Goal: Task Accomplishment & Management: Complete application form

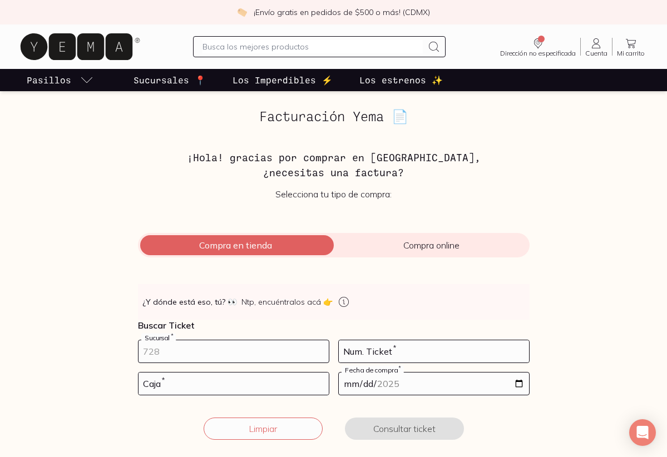
click at [194, 347] on input "number" at bounding box center [234, 352] width 190 height 22
type input "10002"
click at [382, 354] on input "number" at bounding box center [434, 352] width 190 height 22
type input "138"
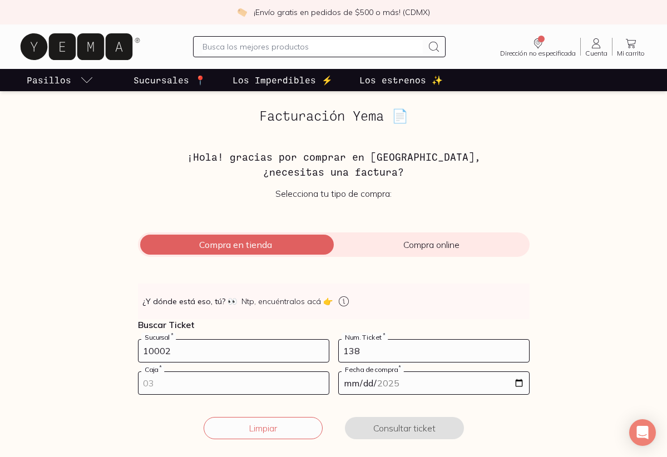
type input "1"
click at [274, 387] on input "1" at bounding box center [234, 383] width 190 height 22
type input "02"
click at [418, 383] on input "date" at bounding box center [434, 384] width 190 height 22
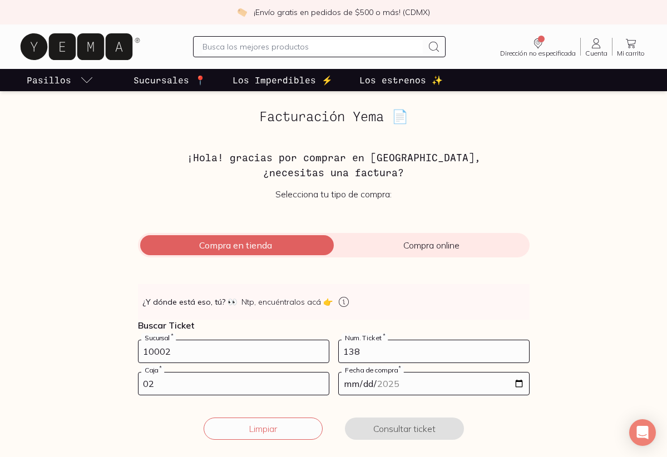
drag, startPoint x: 518, startPoint y: 384, endPoint x: 507, endPoint y: 385, distance: 10.6
click at [517, 384] on input "date" at bounding box center [434, 384] width 190 height 22
type input "[DATE]"
click at [401, 425] on button "Consultar ticket" at bounding box center [404, 429] width 119 height 22
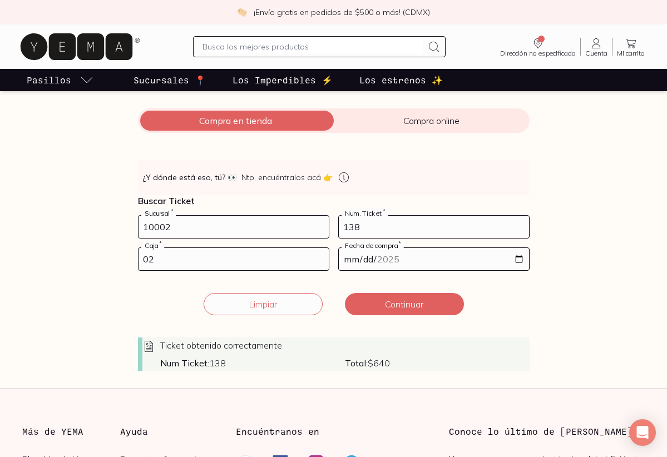
scroll to position [136, 0]
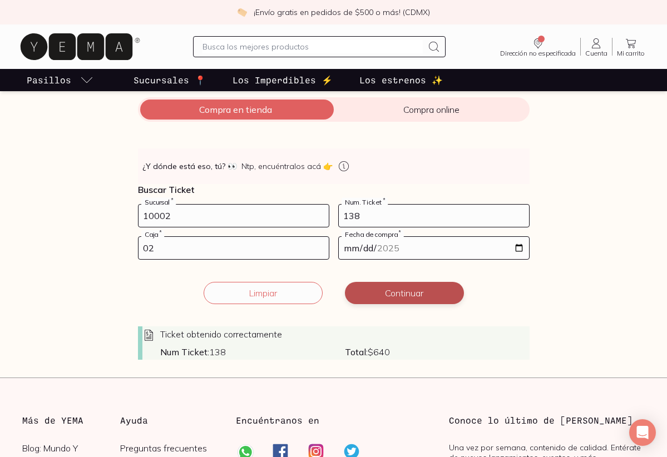
click at [393, 297] on button "Continuar" at bounding box center [404, 293] width 119 height 22
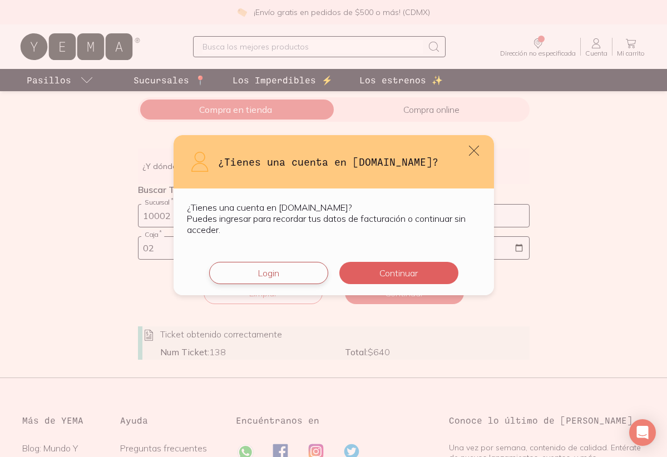
click at [284, 272] on button "Login" at bounding box center [268, 273] width 119 height 22
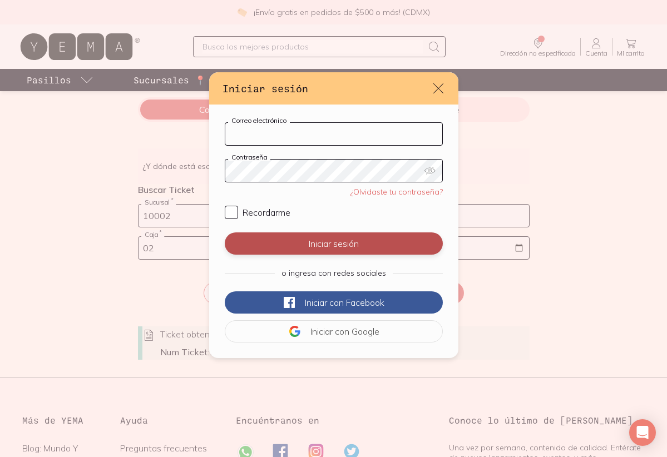
type input "nataliataramasco@gmail.com"
drag, startPoint x: 233, startPoint y: 211, endPoint x: 341, endPoint y: 248, distance: 113.9
click at [237, 214] on input "Recordarme" at bounding box center [231, 212] width 13 height 13
checkbox input "true"
click at [360, 245] on button "Iniciar sesión" at bounding box center [334, 244] width 218 height 22
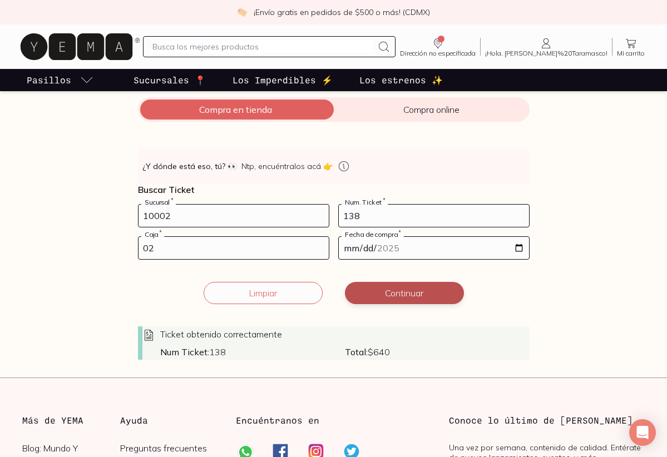
click at [395, 298] on button "Continuar" at bounding box center [404, 293] width 119 height 22
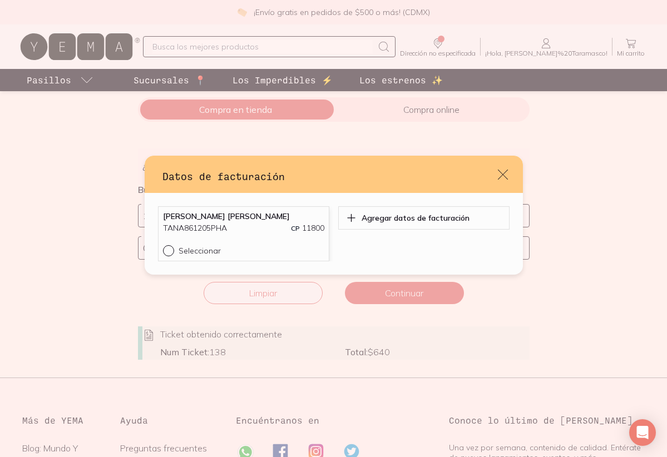
click at [171, 252] on div "default" at bounding box center [171, 250] width 16 height 11
click at [171, 252] on input "Seleccionar" at bounding box center [167, 249] width 9 height 9
radio input "true"
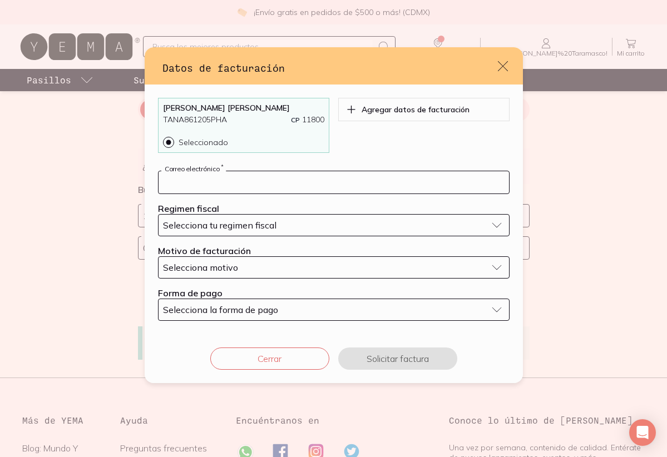
click at [219, 180] on input "default" at bounding box center [334, 182] width 351 height 22
type input "nataliataramasco@gmail.com"
click at [210, 224] on span "Selecciona tu regimen fiscal" at bounding box center [220, 225] width 114 height 11
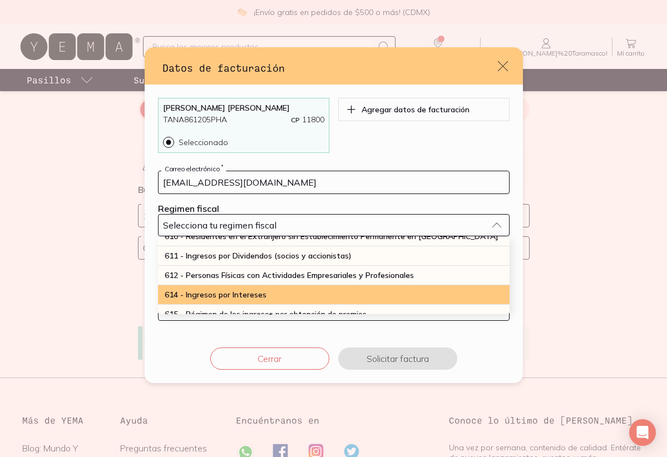
scroll to position [128, 0]
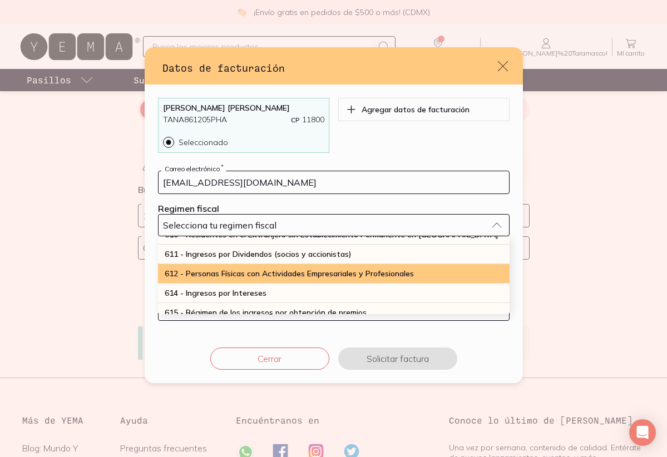
click at [239, 272] on span "612 - Personas Físicas con Actividades Empresariales y Profesionales" at bounding box center [289, 274] width 249 height 10
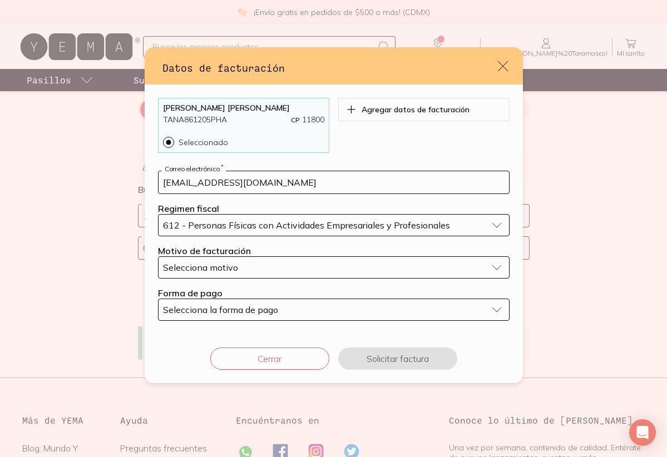
click at [224, 267] on span "Selecciona motivo" at bounding box center [200, 267] width 75 height 11
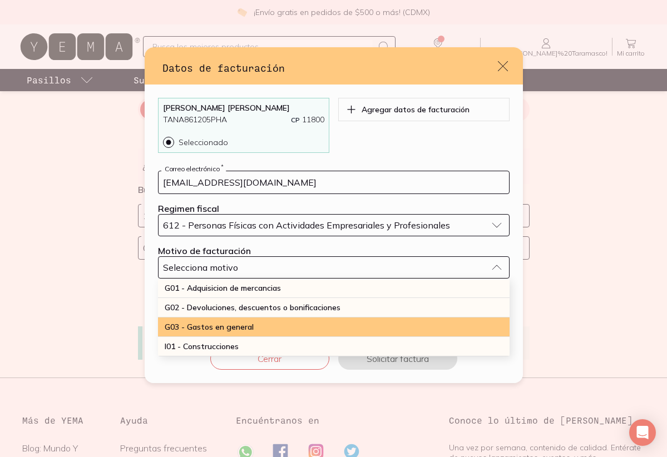
drag, startPoint x: 221, startPoint y: 323, endPoint x: 222, endPoint y: 310, distance: 13.4
click at [221, 323] on span "G03 - Gastos en general" at bounding box center [209, 327] width 89 height 10
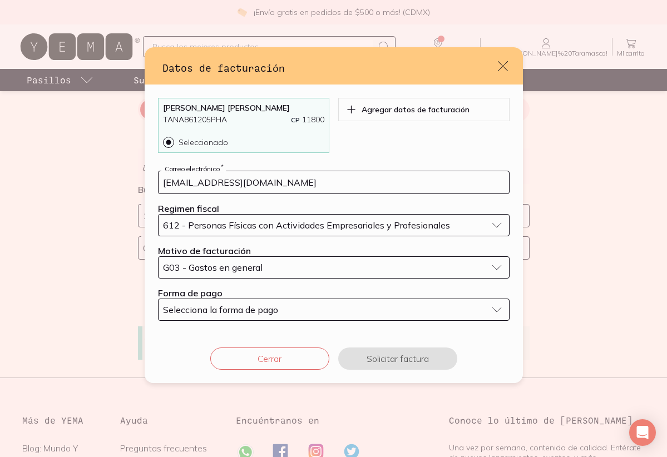
click at [216, 312] on span "Selecciona la forma de pago" at bounding box center [220, 309] width 115 height 11
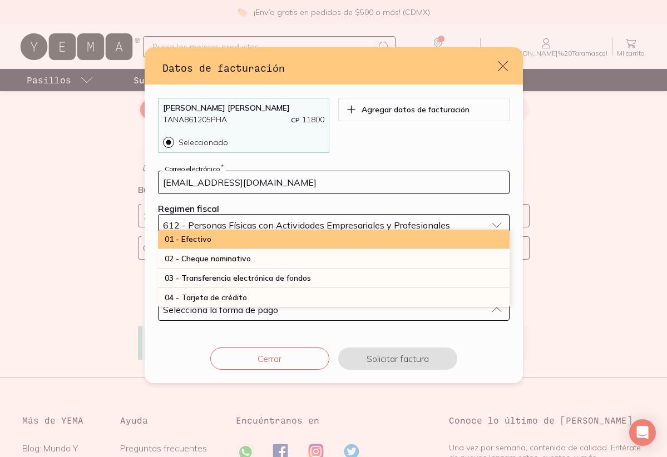
click at [215, 241] on div "01 - Efectivo" at bounding box center [334, 239] width 352 height 19
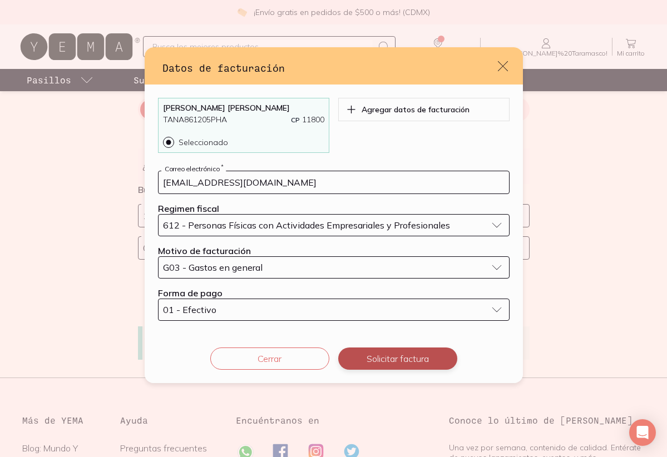
click at [396, 358] on button "Solicitar factura" at bounding box center [397, 359] width 119 height 22
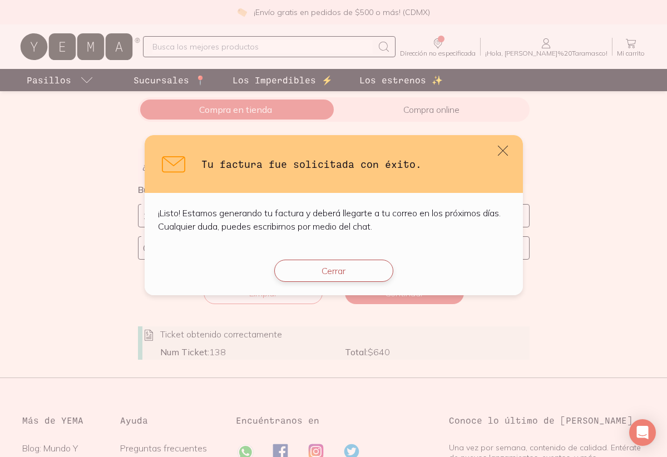
click at [312, 274] on button "Cerrar" at bounding box center [333, 271] width 119 height 22
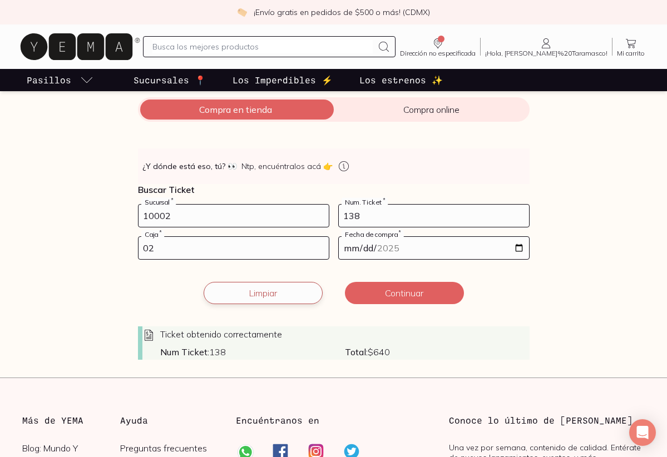
drag, startPoint x: 249, startPoint y: 294, endPoint x: 236, endPoint y: 295, distance: 12.8
click at [242, 295] on button "Limpiar" at bounding box center [263, 293] width 119 height 22
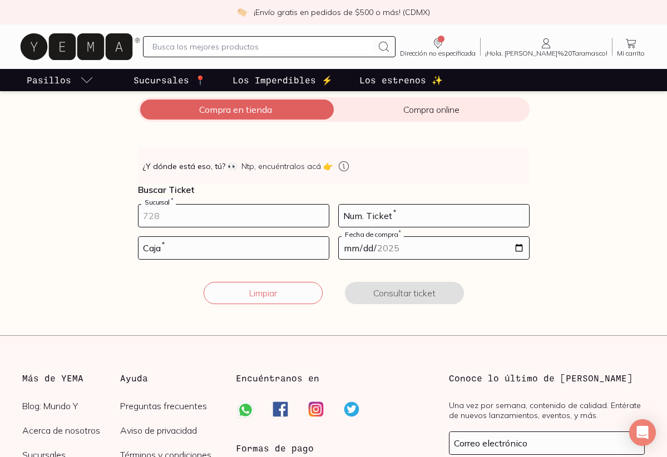
click at [210, 221] on input "number" at bounding box center [234, 216] width 190 height 22
type input "10002"
click at [373, 211] on input "number" at bounding box center [434, 216] width 190 height 22
type input "78"
click at [259, 249] on input "3" at bounding box center [234, 248] width 190 height 22
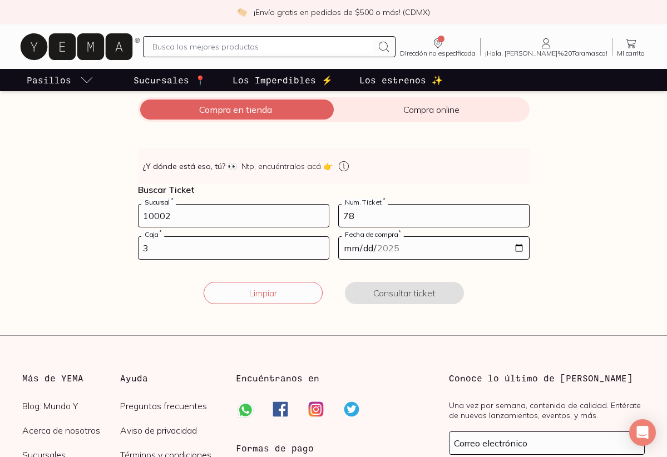
scroll to position [133, 0]
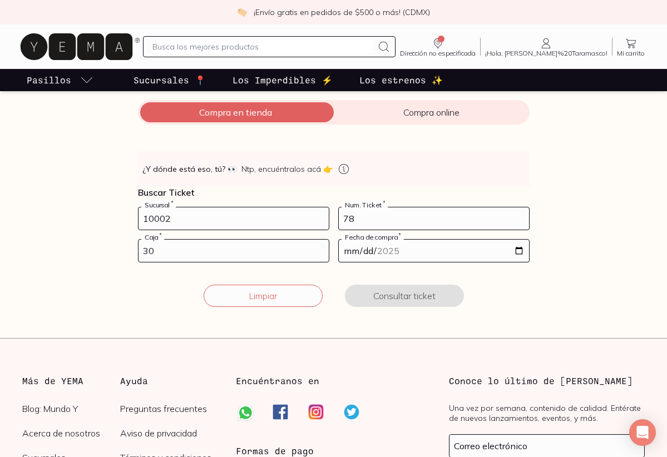
type input "3"
type input "01"
click at [437, 248] on input "date" at bounding box center [434, 251] width 190 height 22
click at [518, 250] on input "date" at bounding box center [434, 251] width 190 height 22
type input "[DATE]"
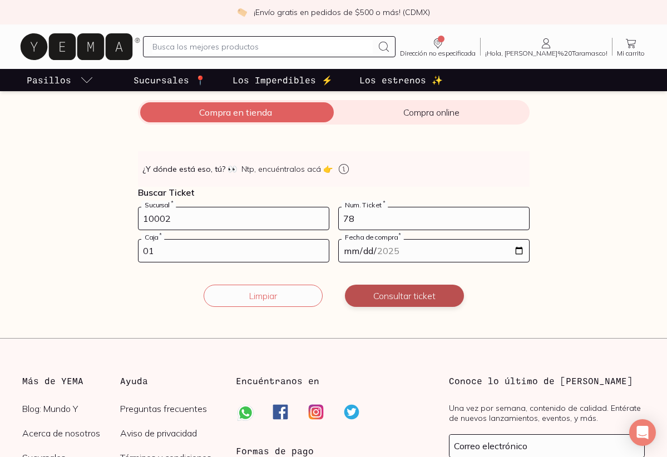
click at [390, 299] on button "Consultar ticket" at bounding box center [404, 296] width 119 height 22
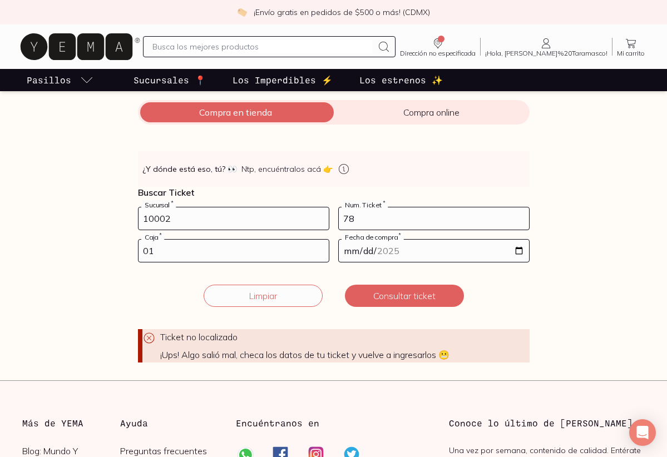
scroll to position [125, 0]
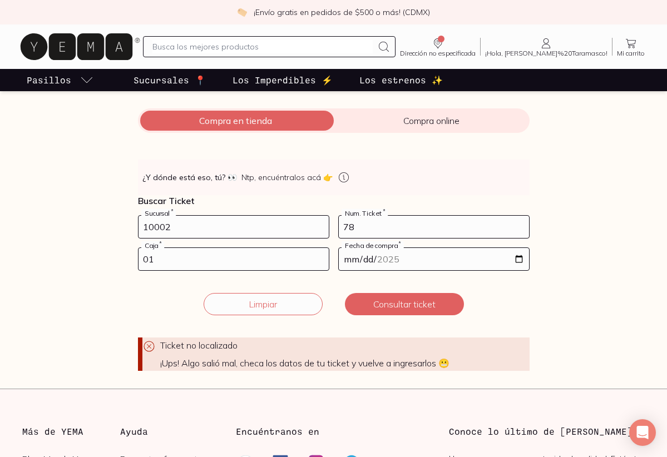
click at [381, 230] on input "78" at bounding box center [434, 227] width 190 height 22
click at [390, 303] on button "Consultar ticket" at bounding box center [404, 304] width 119 height 22
click at [263, 303] on button "Limpiar" at bounding box center [263, 304] width 119 height 22
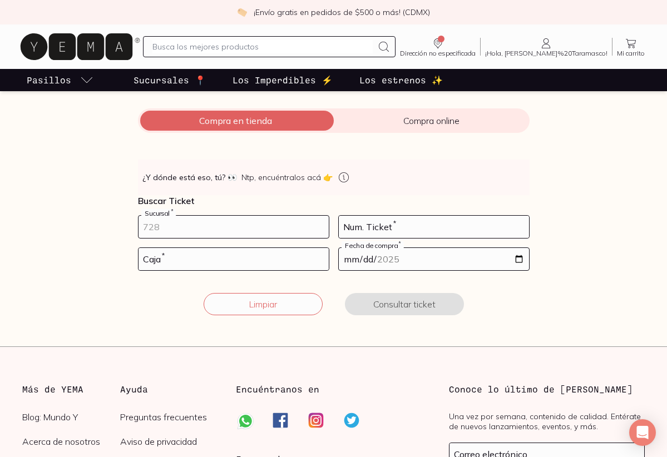
click at [195, 226] on input "number" at bounding box center [234, 227] width 190 height 22
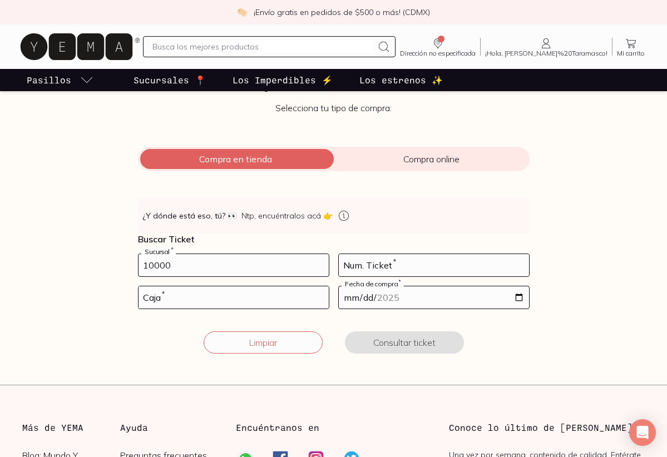
scroll to position [2, 0]
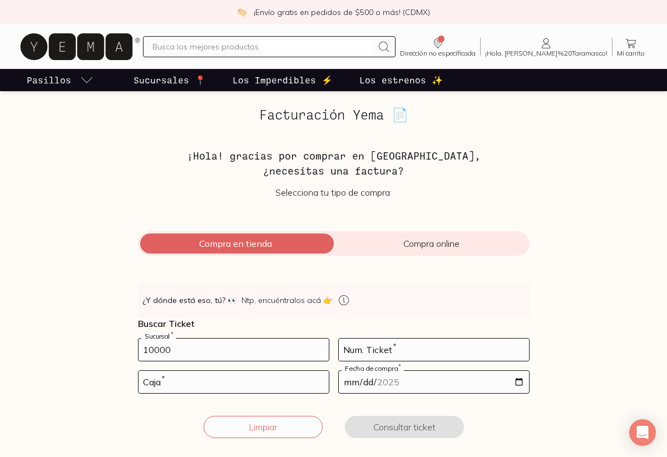
type input "10000"
click at [373, 347] on input "number" at bounding box center [434, 350] width 190 height 22
type input "78"
click at [196, 381] on input "number" at bounding box center [234, 382] width 190 height 22
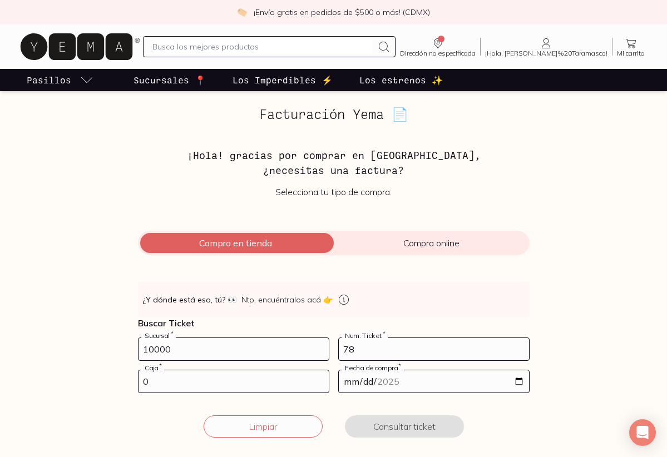
type input "0"
click at [355, 388] on input "date" at bounding box center [434, 382] width 190 height 22
click at [359, 383] on input "date" at bounding box center [434, 382] width 190 height 22
drag, startPoint x: 410, startPoint y: 382, endPoint x: 476, endPoint y: 383, distance: 66.2
click at [411, 382] on input "date" at bounding box center [434, 382] width 190 height 22
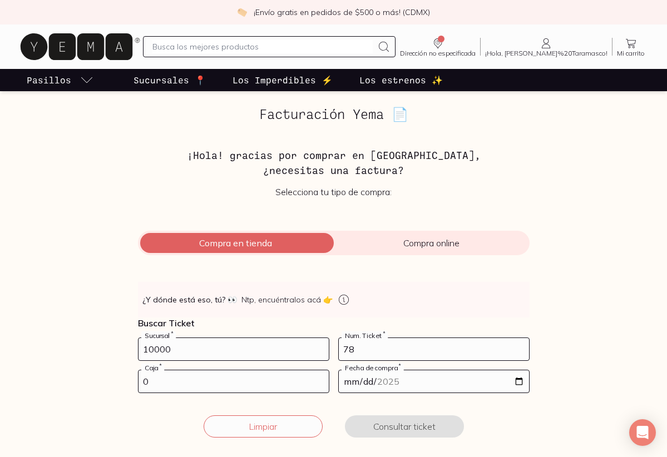
click at [521, 383] on input "date" at bounding box center [434, 382] width 190 height 22
type input "[DATE]"
click at [386, 424] on button "Consultar ticket" at bounding box center [404, 427] width 119 height 22
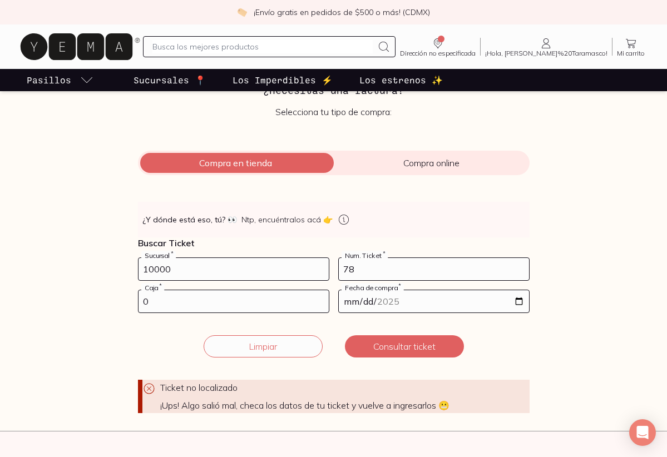
scroll to position [78, 0]
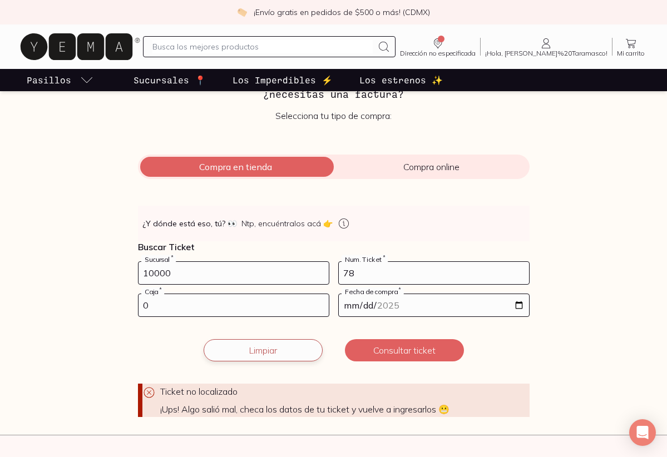
click at [257, 353] on button "Limpiar" at bounding box center [263, 350] width 119 height 22
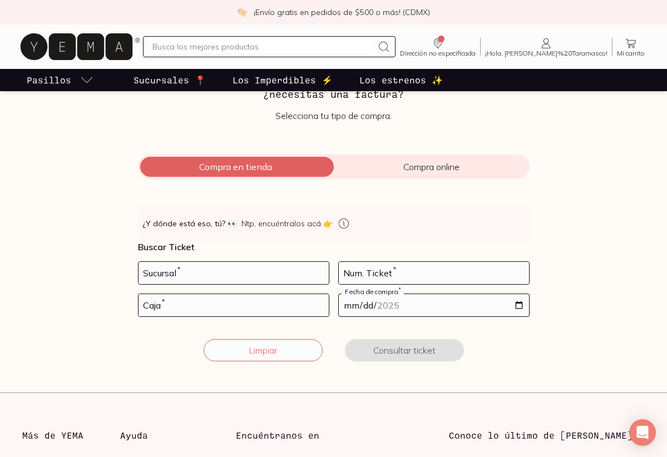
click at [179, 284] on div "Sucursal *" at bounding box center [233, 273] width 191 height 23
click at [184, 277] on input "number" at bounding box center [234, 273] width 190 height 22
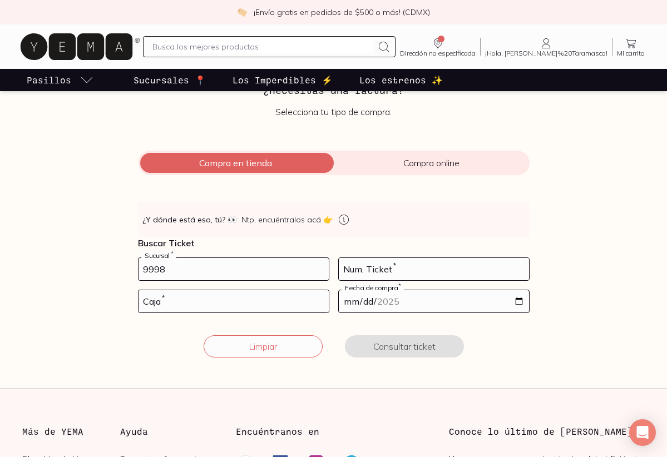
scroll to position [82, 0]
drag, startPoint x: 155, startPoint y: 273, endPoint x: 106, endPoint y: 273, distance: 49.0
click at [106, 273] on div "Facturación Yema 📄 ¡Hola! gracias por comprar en Yema, ¿necesitas una factura? …" at bounding box center [333, 199] width 667 height 344
type input "10002"
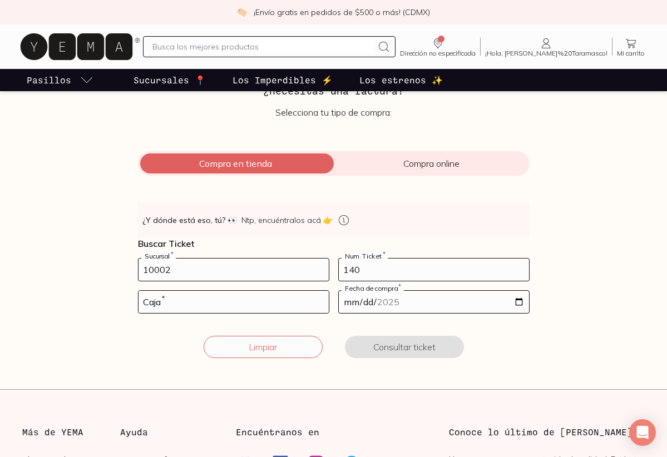
type input "140"
type input "02"
click at [521, 301] on input "date" at bounding box center [434, 302] width 190 height 22
type input "[DATE]"
click at [389, 349] on button "Consultar ticket" at bounding box center [404, 347] width 119 height 22
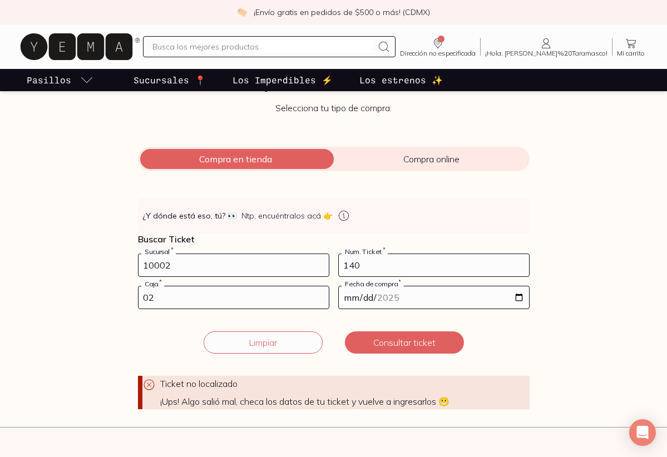
scroll to position [76, 0]
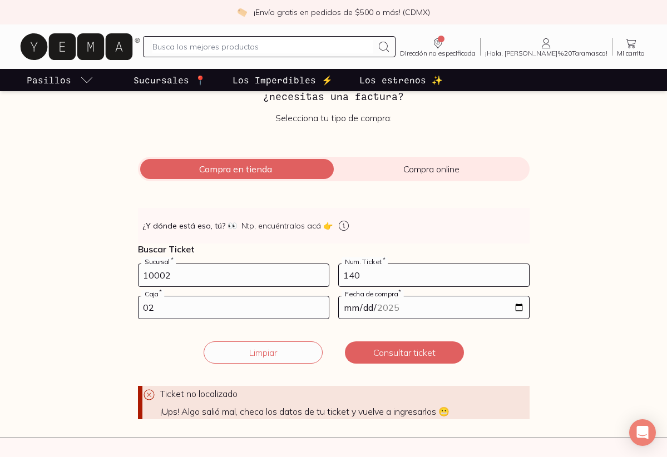
click at [216, 172] on span "Compra en tienda" at bounding box center [236, 169] width 196 height 11
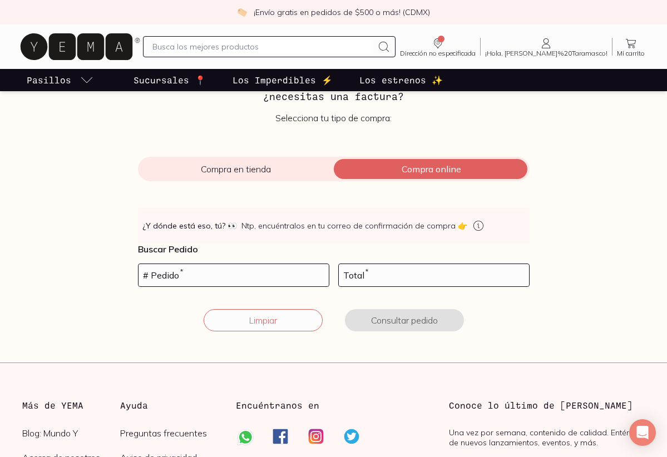
click at [206, 171] on span "Compra en tienda" at bounding box center [236, 169] width 196 height 11
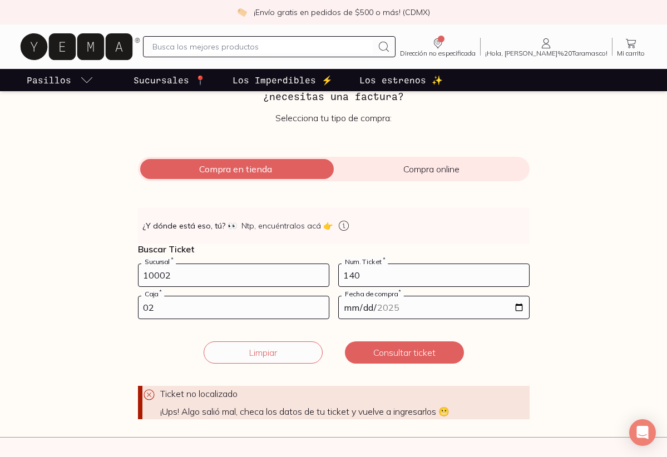
click at [191, 275] on input "10002" at bounding box center [234, 275] width 190 height 22
click at [382, 273] on input "140" at bounding box center [434, 275] width 190 height 22
click at [268, 311] on input "02" at bounding box center [234, 308] width 190 height 22
click at [387, 353] on button "Consultar ticket" at bounding box center [404, 353] width 119 height 22
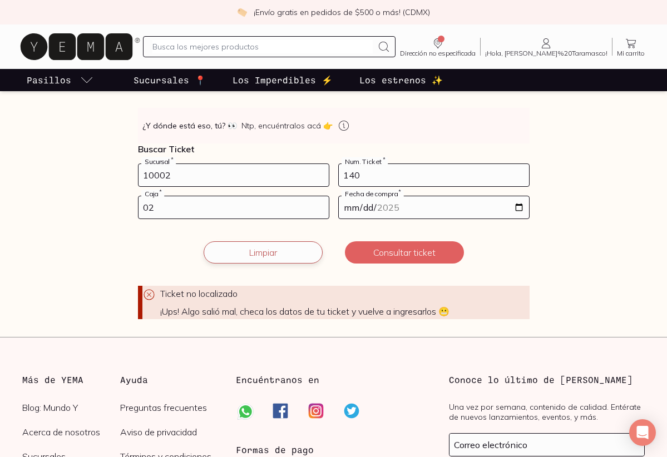
scroll to position [179, 0]
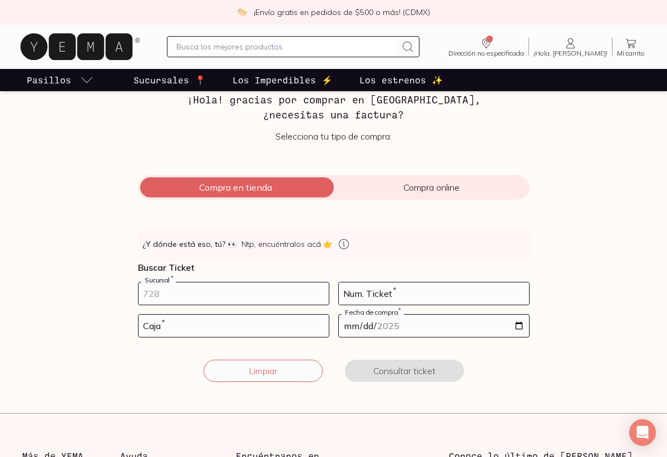
click at [177, 297] on input "number" at bounding box center [234, 294] width 190 height 22
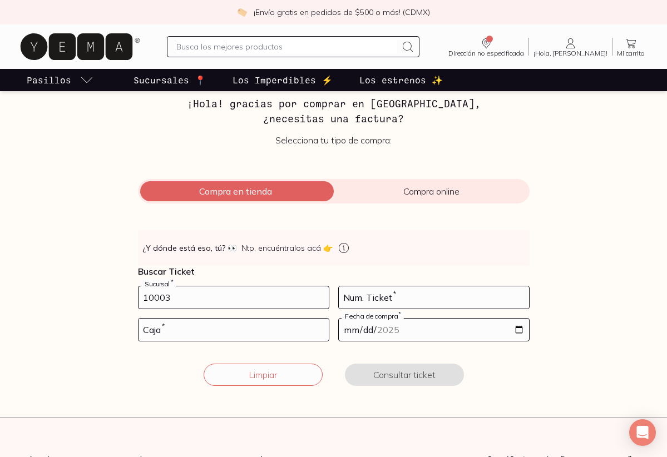
type input "10003"
click at [377, 300] on input "number" at bounding box center [434, 298] width 190 height 22
type input "77"
type input "2"
click at [209, 333] on input "2" at bounding box center [234, 330] width 190 height 22
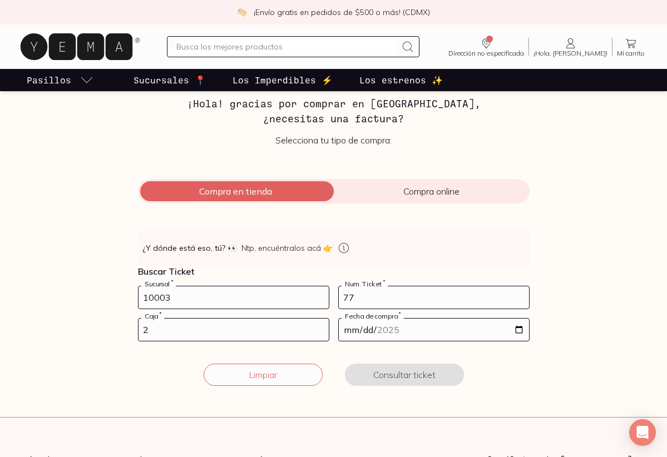
scroll to position [52, 0]
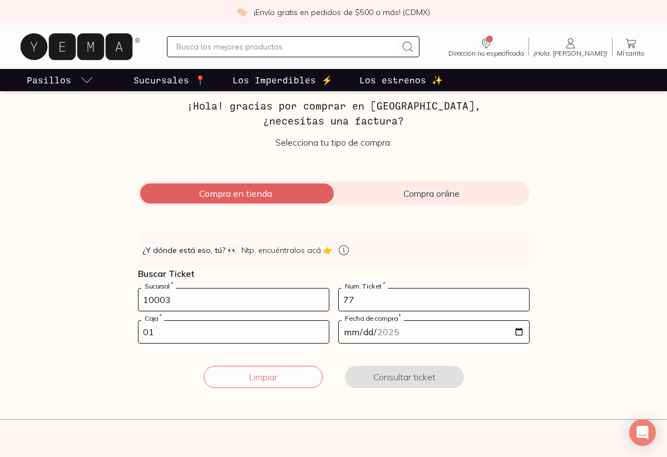
type input "01"
click at [368, 330] on input "date" at bounding box center [434, 332] width 190 height 22
click at [341, 334] on input "date" at bounding box center [434, 332] width 190 height 22
click at [520, 333] on input "date" at bounding box center [434, 332] width 190 height 22
type input "[DATE]"
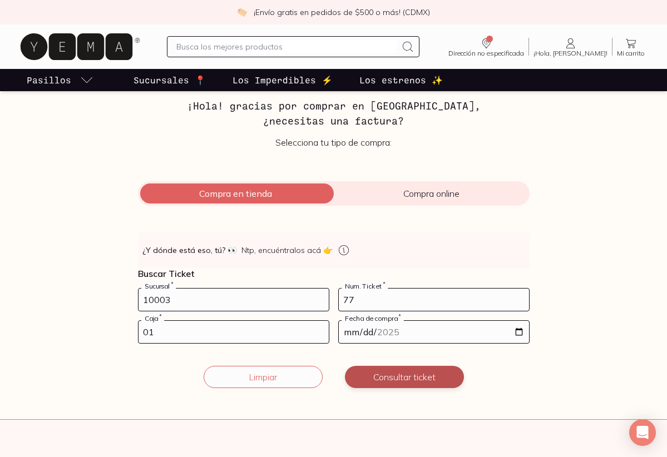
click at [391, 385] on button "Consultar ticket" at bounding box center [404, 377] width 119 height 22
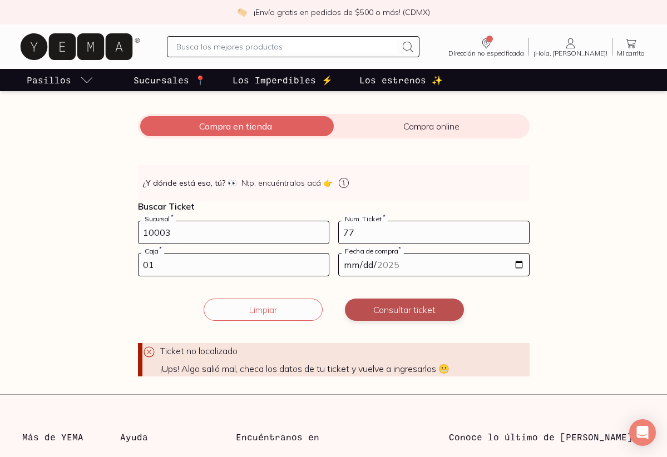
scroll to position [121, 0]
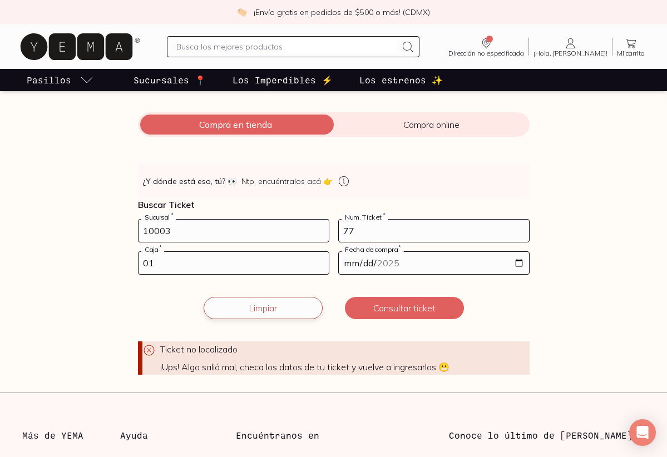
click at [255, 315] on button "Limpiar" at bounding box center [263, 308] width 119 height 22
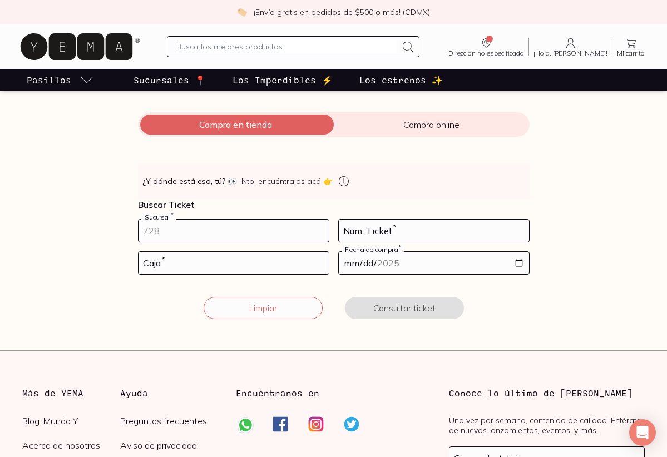
click at [206, 231] on input "number" at bounding box center [234, 231] width 190 height 22
type input "10002"
click at [412, 234] on input "1" at bounding box center [434, 231] width 190 height 22
type input "140"
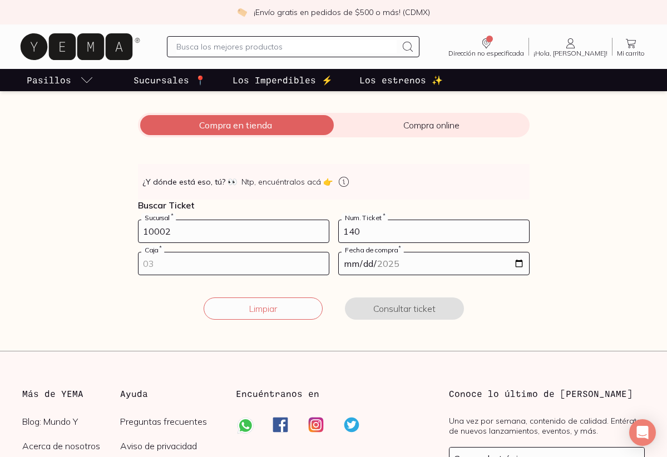
click at [258, 260] on input "number" at bounding box center [234, 264] width 190 height 22
type input "02"
click at [432, 264] on input "date" at bounding box center [434, 264] width 190 height 22
drag, startPoint x: 518, startPoint y: 264, endPoint x: 501, endPoint y: 274, distance: 19.9
click at [518, 264] on input "date" at bounding box center [434, 264] width 190 height 22
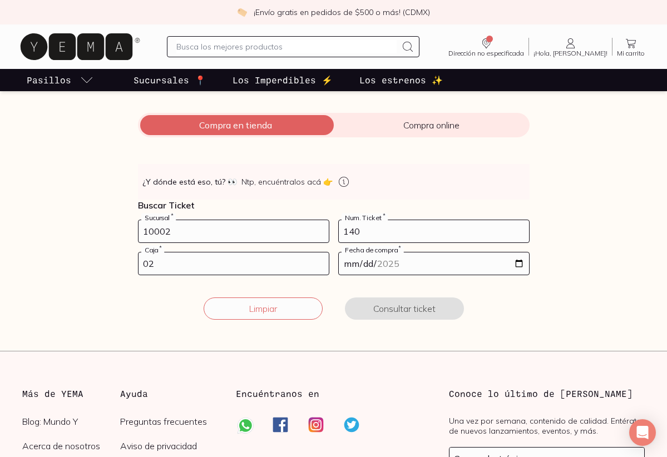
type input "[DATE]"
click at [403, 311] on button "Consultar ticket" at bounding box center [404, 309] width 119 height 22
